Goal: Check status: Check status

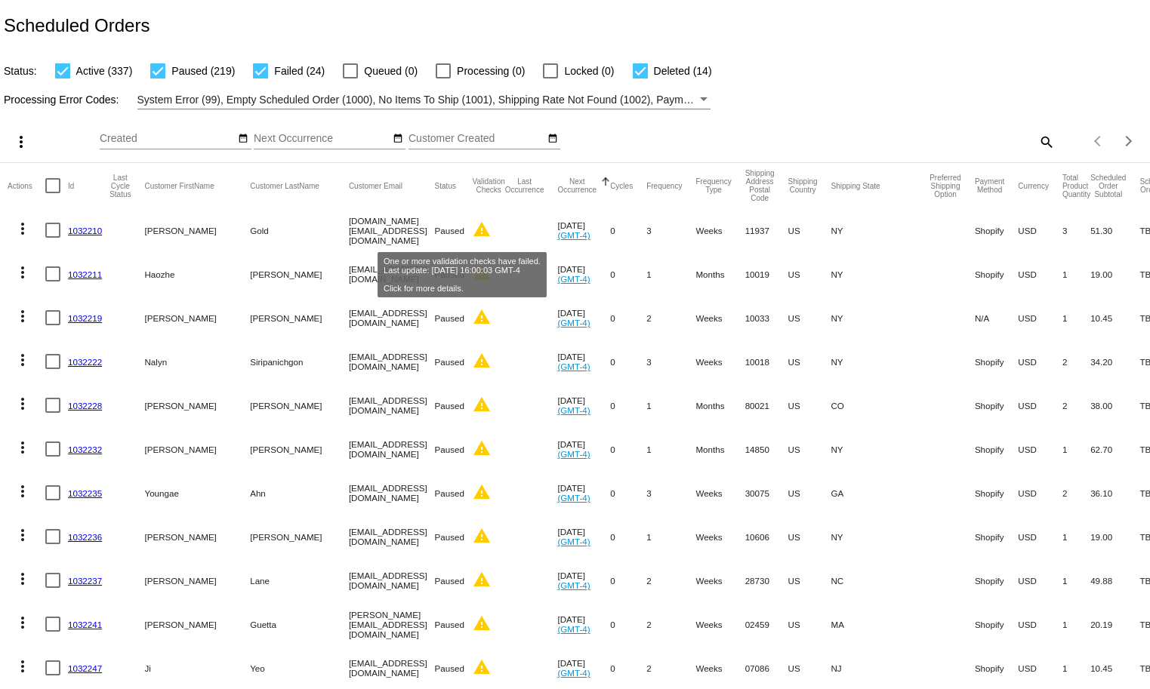
click at [473, 223] on mat-icon "warning" at bounding box center [482, 229] width 18 height 18
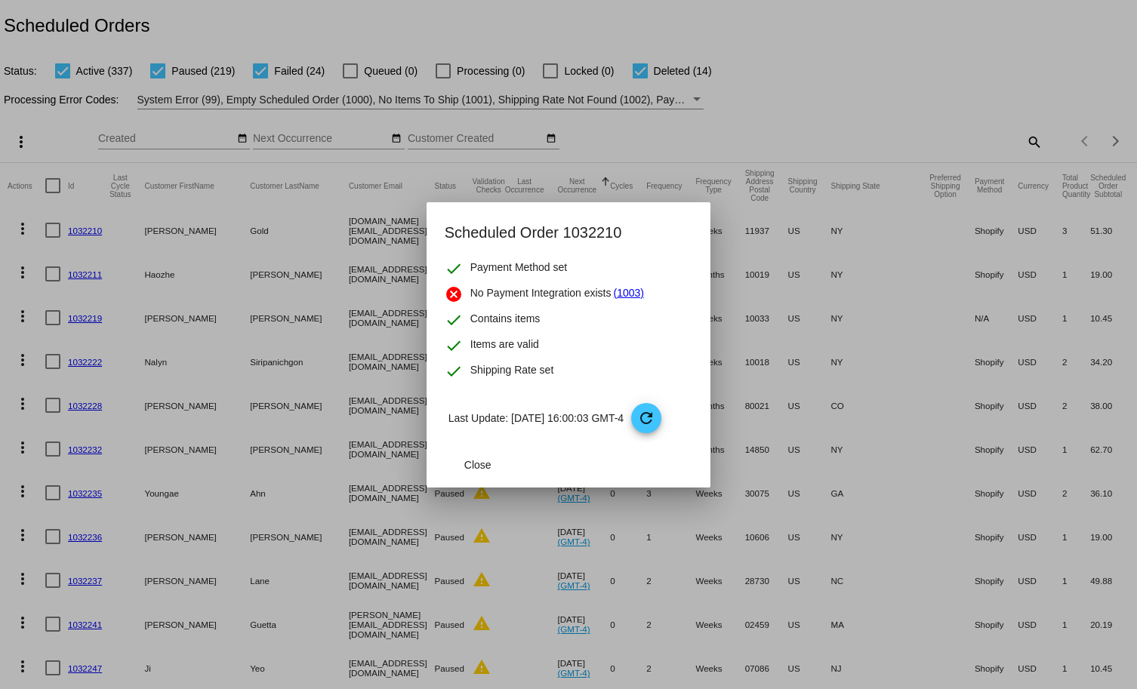
drag, startPoint x: 571, startPoint y: 2, endPoint x: 420, endPoint y: 24, distance: 152.6
click at [526, 11] on div at bounding box center [568, 344] width 1137 height 689
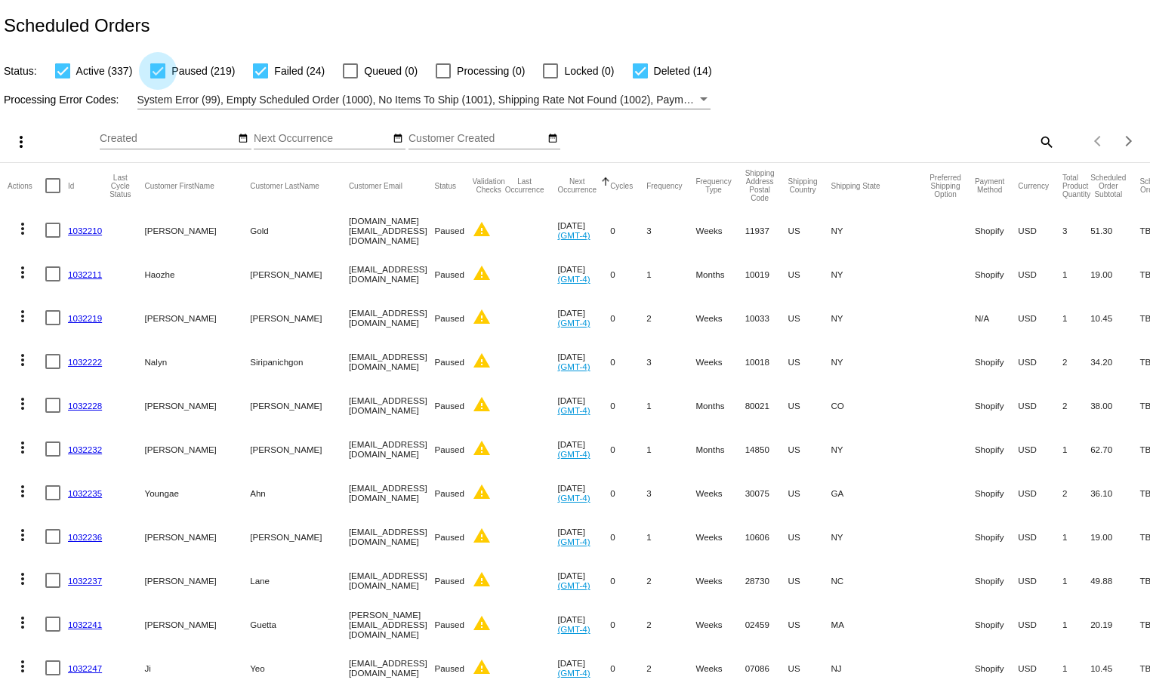
click at [177, 70] on span "Paused (219)" at bounding box center [202, 71] width 63 height 18
click at [158, 79] on input "Paused (219)" at bounding box center [157, 79] width 1 height 1
checkbox input "false"
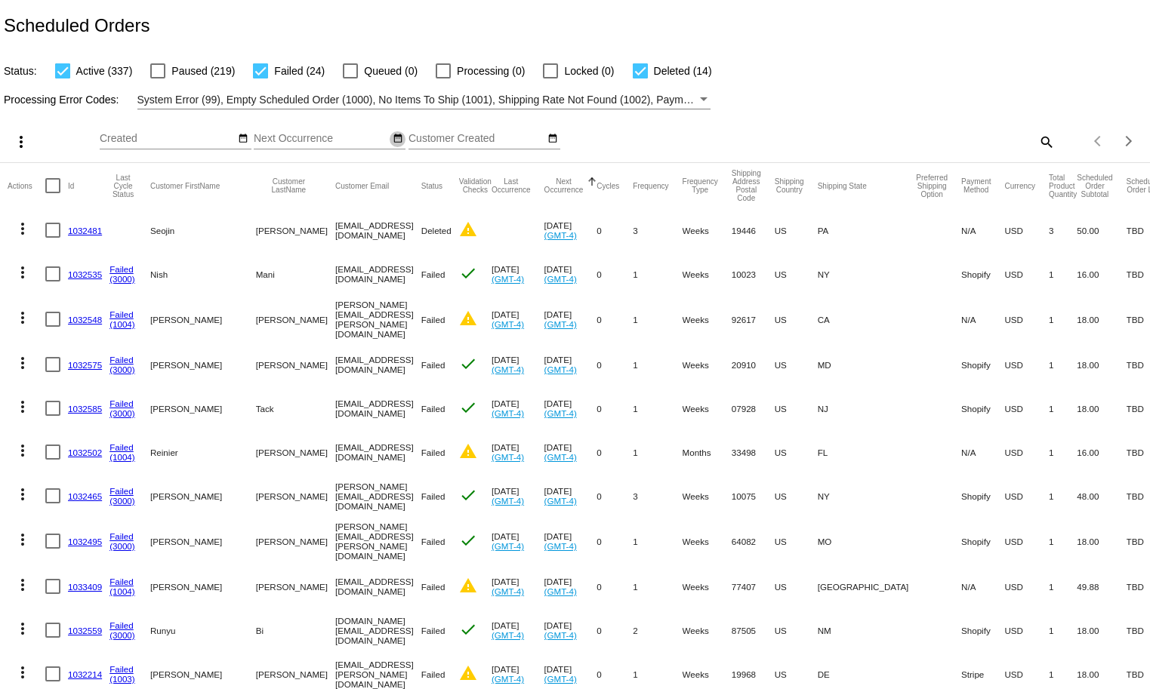
click at [395, 138] on mat-icon "date_range" at bounding box center [398, 139] width 11 height 12
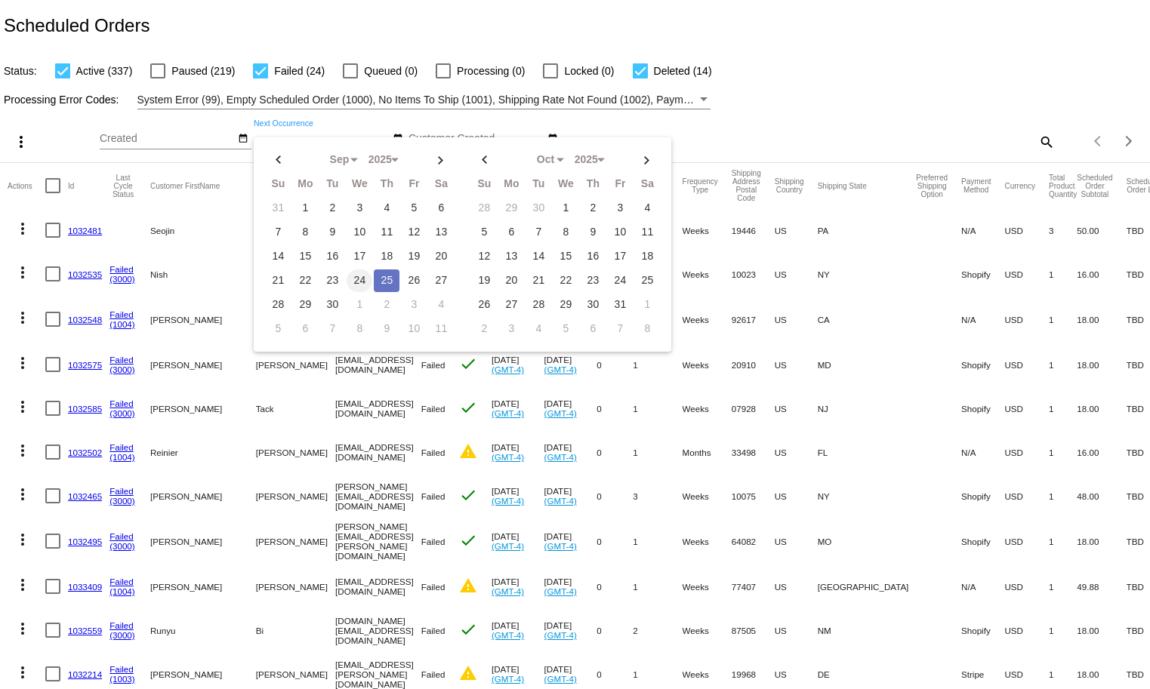
click at [355, 273] on td "24" at bounding box center [360, 281] width 26 height 23
drag, startPoint x: 385, startPoint y: 275, endPoint x: 400, endPoint y: 295, distance: 25.4
click at [386, 275] on td "25" at bounding box center [387, 281] width 26 height 23
type input "[DATE] - [DATE]"
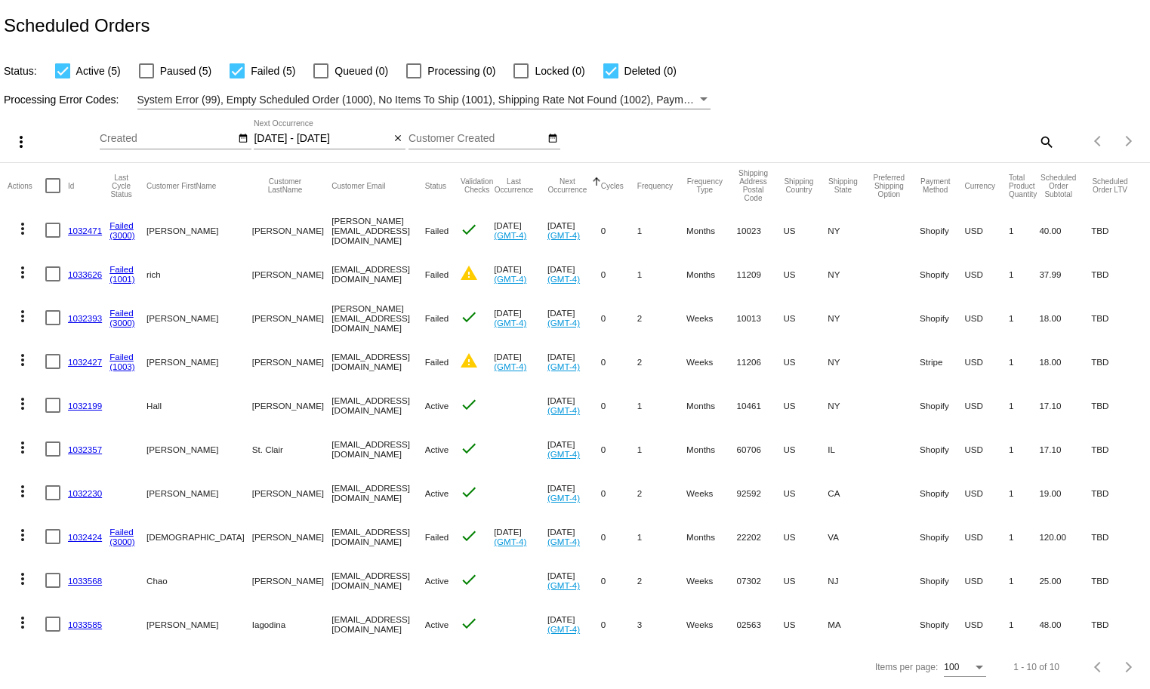
click at [242, 72] on div at bounding box center [236, 70] width 15 height 15
click at [237, 79] on input "Failed (5)" at bounding box center [236, 79] width 1 height 1
checkbox input "false"
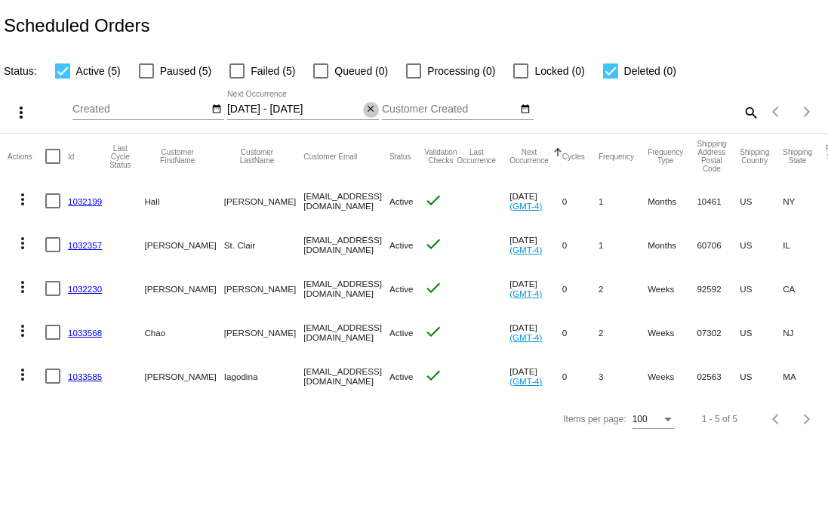
click at [368, 106] on mat-icon "close" at bounding box center [370, 109] width 11 height 12
